Goal: Check status: Check status

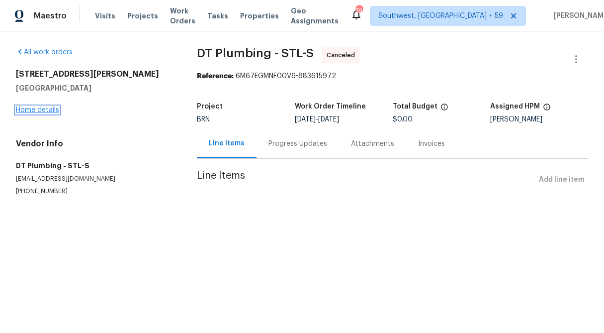
click at [45, 108] on link "Home details" at bounding box center [37, 109] width 43 height 7
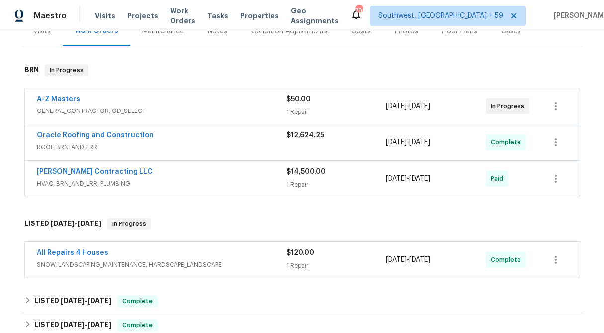
scroll to position [135, 0]
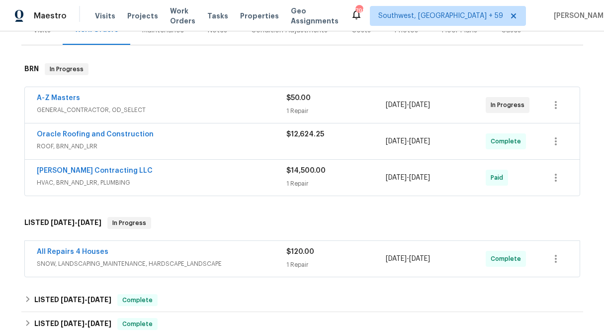
click at [307, 103] on div "$50.00 1 Repair" at bounding box center [336, 105] width 100 height 24
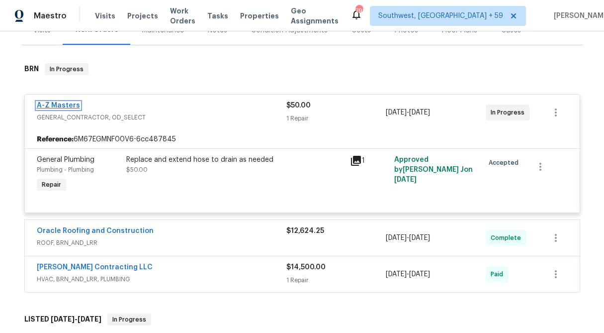
click at [61, 105] on link "A-Z Masters" at bounding box center [58, 105] width 43 height 7
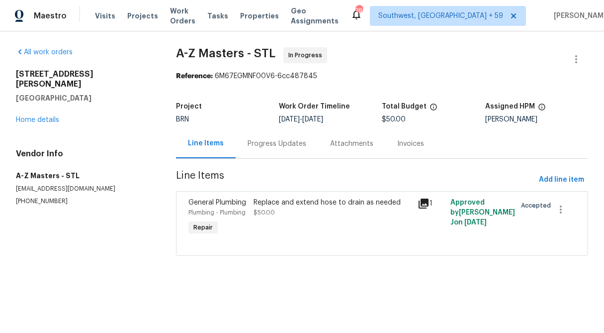
click at [272, 140] on div "Progress Updates" at bounding box center [277, 144] width 59 height 10
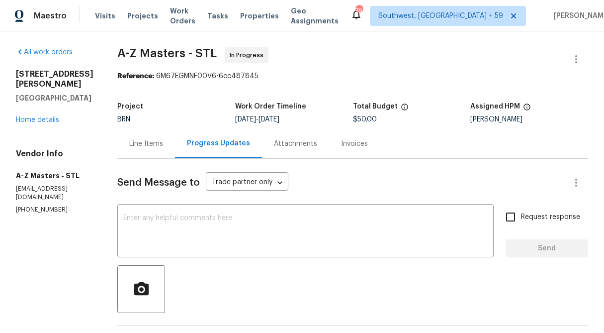
click at [42, 128] on div "All work orders [STREET_ADDRESS][PERSON_NAME][PERSON_NAME] Home details Vendor …" at bounding box center [55, 130] width 78 height 167
click at [31, 120] on link "Home details" at bounding box center [37, 119] width 43 height 7
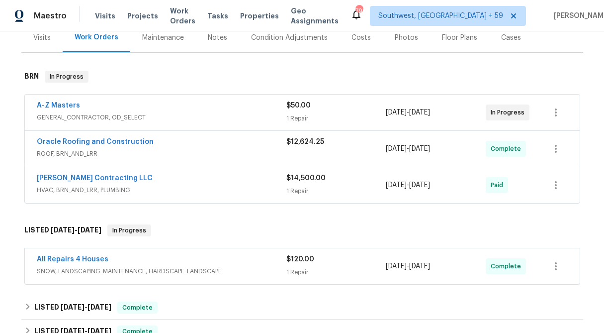
scroll to position [128, 0]
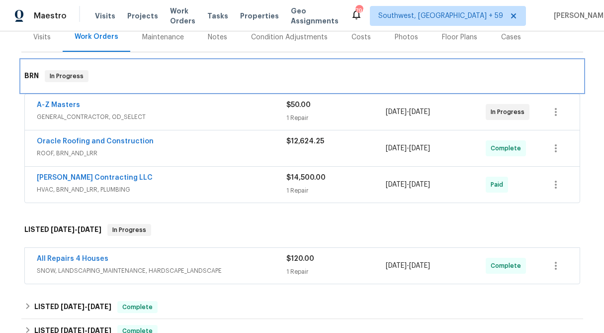
click at [267, 85] on div "BRN In Progress" at bounding box center [302, 76] width 562 height 32
